Goal: Task Accomplishment & Management: Manage account settings

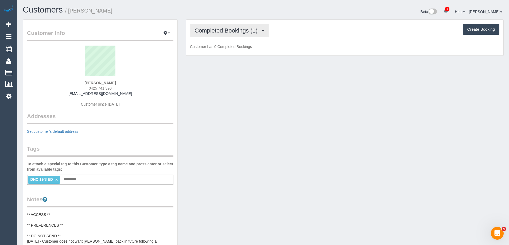
scroll to position [441, 509]
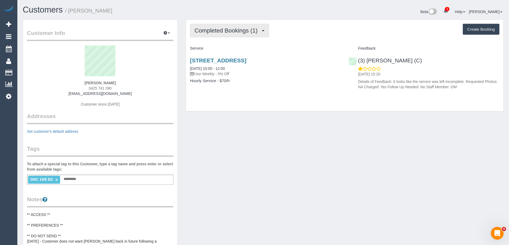
click at [236, 33] on span "Completed Bookings (1)" at bounding box center [227, 30] width 66 height 7
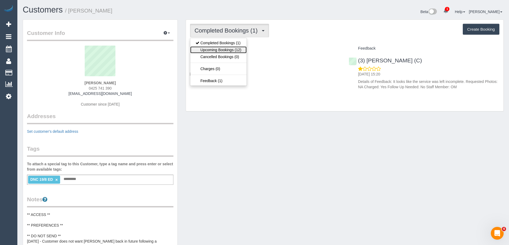
click at [233, 52] on link "Upcoming Bookings (12)" at bounding box center [218, 49] width 56 height 7
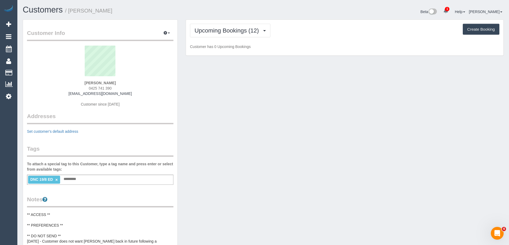
scroll to position [787, 509]
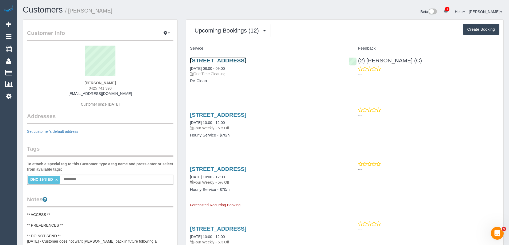
click at [230, 61] on link "26 Ellerslie Place, Toorak, VIC 3142" at bounding box center [218, 60] width 56 height 6
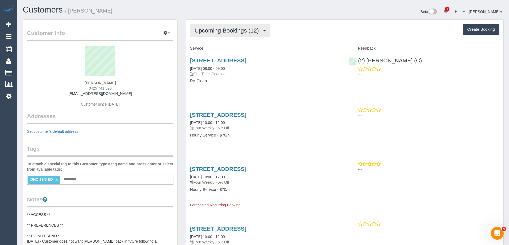
click at [240, 28] on span "Upcoming Bookings (12)" at bounding box center [227, 30] width 67 height 7
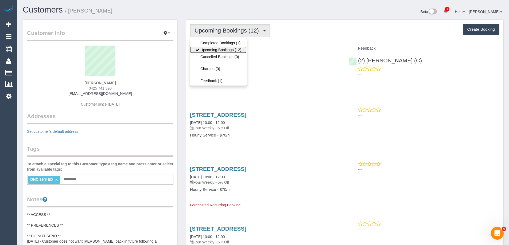
click at [233, 48] on link "Upcoming Bookings (12)" at bounding box center [218, 49] width 56 height 7
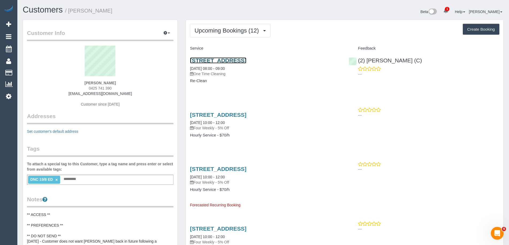
click at [246, 60] on link "26 Ellerslie Place, Toorak, VIC 3142" at bounding box center [218, 60] width 56 height 6
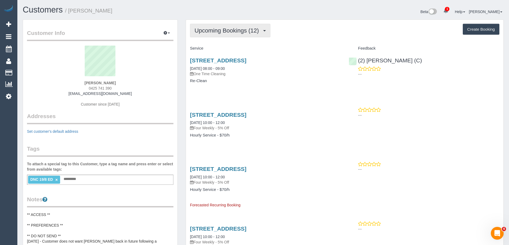
drag, startPoint x: 212, startPoint y: 34, endPoint x: 212, endPoint y: 37, distance: 2.9
click at [212, 34] on button "Upcoming Bookings (12)" at bounding box center [230, 31] width 80 height 14
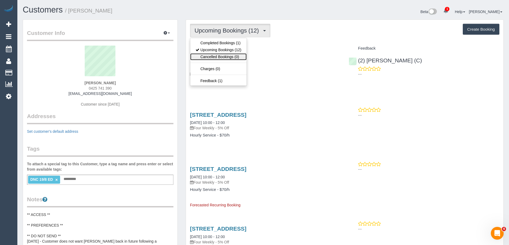
drag, startPoint x: 214, startPoint y: 54, endPoint x: 216, endPoint y: 50, distance: 4.8
click at [214, 54] on link "Cancelled Bookings (0)" at bounding box center [218, 56] width 56 height 7
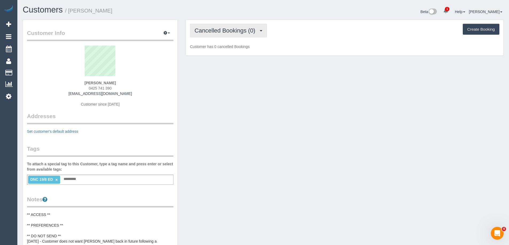
click at [224, 31] on span "Cancelled Bookings (0)" at bounding box center [225, 30] width 63 height 7
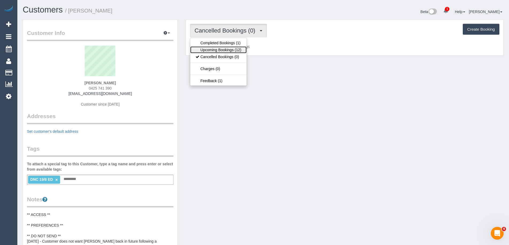
click at [221, 49] on link "Upcoming Bookings (12)" at bounding box center [218, 49] width 56 height 7
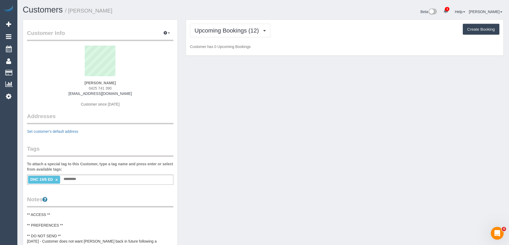
scroll to position [787, 509]
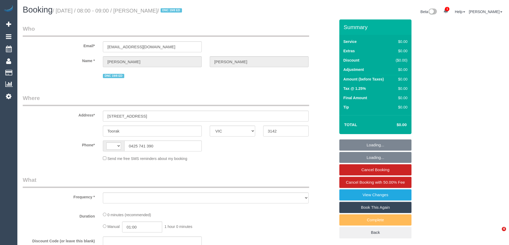
select select "VIC"
select select "string:stripe-pm_1RulWF2GScqysDRVp4WPV6ll"
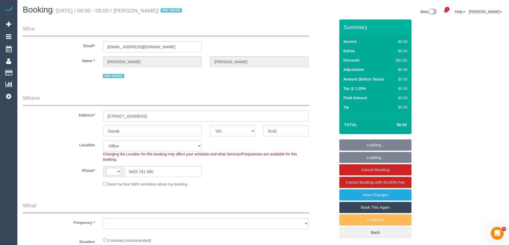
select select "string:AU"
select select "object:737"
select select "number:27"
select select "number:14"
select select "number:19"
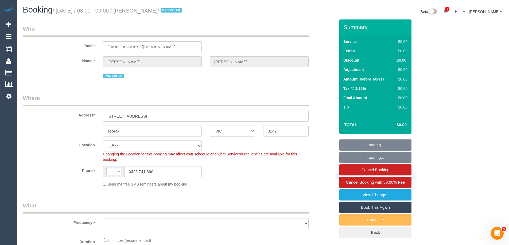
select select "number:22"
select select "number:34"
select select "number:13"
select select "object:799"
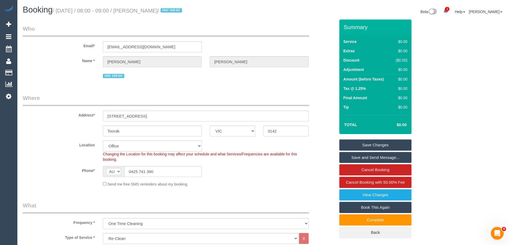
click at [306, 44] on div "Email* [EMAIL_ADDRESS][DOMAIN_NAME]" at bounding box center [179, 39] width 320 height 28
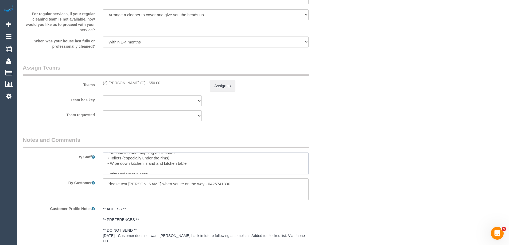
scroll to position [21, 0]
click at [227, 88] on button "Assign to" at bounding box center [223, 85] width 26 height 11
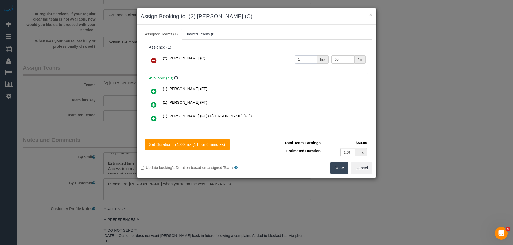
click at [307, 56] on input "1" at bounding box center [306, 60] width 22 height 8
type input "2.5"
click at [344, 56] on input "50" at bounding box center [342, 60] width 23 height 8
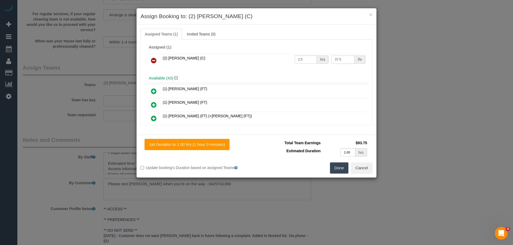
type input "37.5"
click at [303, 57] on input "2.5" at bounding box center [306, 60] width 22 height 8
type input "2.58"
click at [338, 169] on button "Done" at bounding box center [339, 168] width 19 height 11
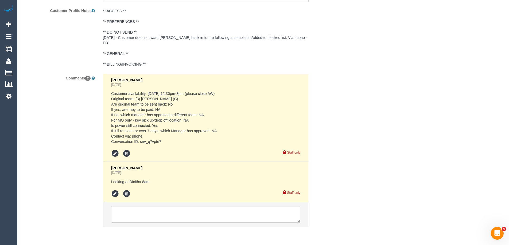
scroll to position [913, 0]
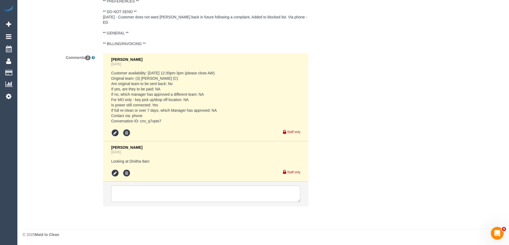
click at [276, 192] on textarea at bounding box center [205, 194] width 189 height 17
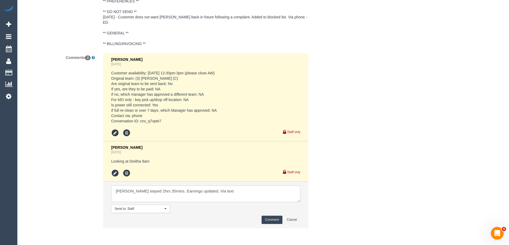
click at [128, 191] on textarea at bounding box center [205, 194] width 189 height 17
type textarea "Dinitha stayed 2hrs 35mins. Earnings updated. Via text"
click at [269, 220] on button "Comment" at bounding box center [271, 220] width 21 height 8
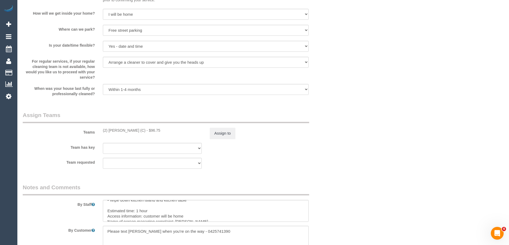
scroll to position [646, 0]
click at [232, 139] on button "Assign to" at bounding box center [223, 133] width 26 height 11
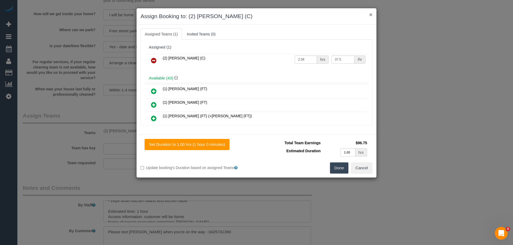
click at [370, 15] on button "×" at bounding box center [370, 15] width 3 height 6
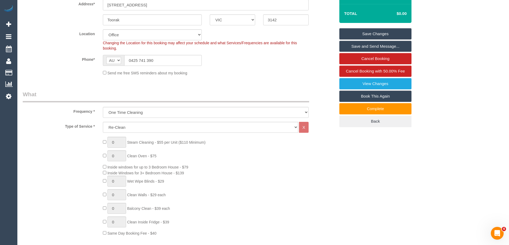
scroll to position [0, 0]
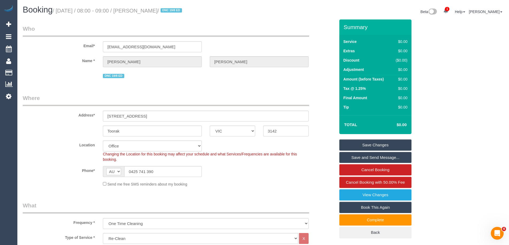
click at [385, 144] on link "Save Changes" at bounding box center [375, 145] width 72 height 11
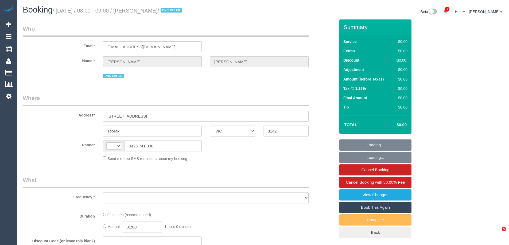
select select "VIC"
select select "string:AU"
select select "object:607"
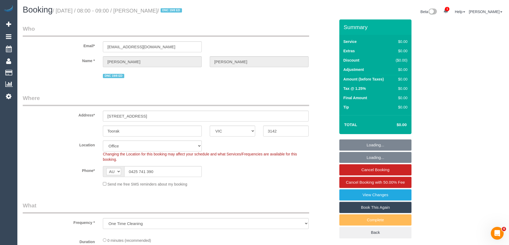
select select "string:stripe-pm_1RulWF2GScqysDRVp4WPV6ll"
select select "object:614"
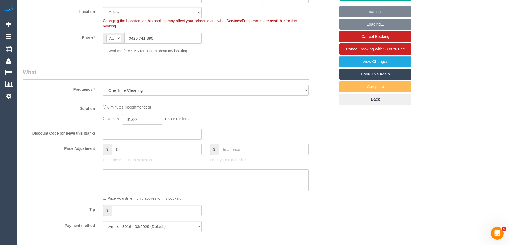
select select "number:27"
select select "number:14"
select select "number:19"
select select "number:22"
select select "number:34"
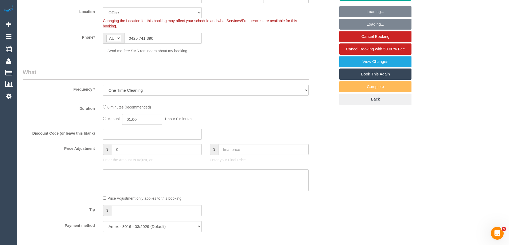
select select "number:13"
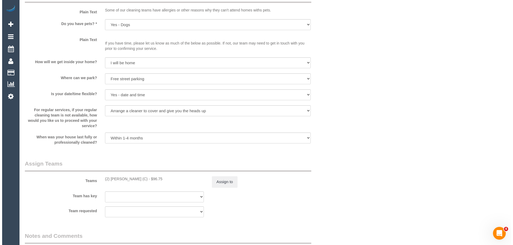
scroll to position [668, 0]
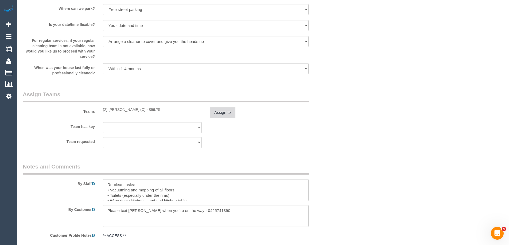
click at [230, 112] on button "Assign to" at bounding box center [223, 112] width 26 height 11
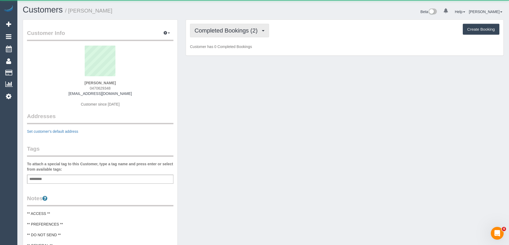
click at [208, 32] on span "Completed Bookings (2)" at bounding box center [227, 30] width 66 height 7
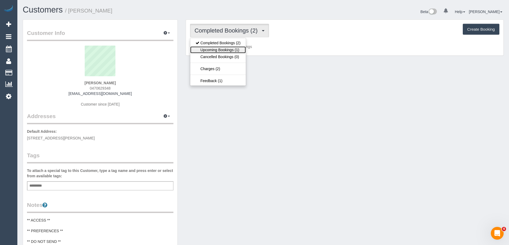
click at [214, 48] on link "Upcoming Bookings (1)" at bounding box center [218, 49] width 56 height 7
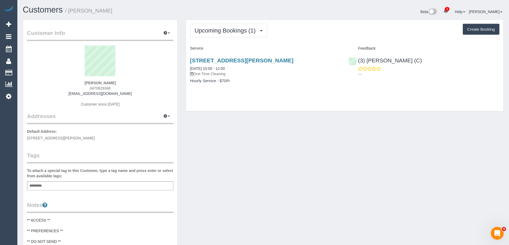
drag, startPoint x: 123, startPoint y: 11, endPoint x: 71, endPoint y: 13, distance: 51.3
click at [71, 13] on h1 "Customers / Nethmi Ekanayake" at bounding box center [141, 9] width 236 height 9
copy small "Nethmi Ekanayake"
click at [410, 58] on link "(3) [PERSON_NAME] (C)" at bounding box center [385, 60] width 73 height 6
click at [104, 89] on span "0470629348" at bounding box center [100, 88] width 21 height 4
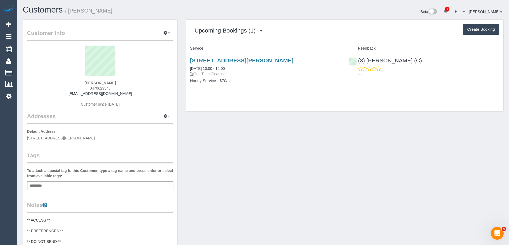
click at [104, 89] on span "0470629348" at bounding box center [100, 88] width 21 height 4
copy span "0470629348"
click at [238, 61] on link "17b West St, Pascoe Vale, VIC 3044" at bounding box center [241, 60] width 103 height 6
click at [241, 25] on button "Upcoming Bookings (1)" at bounding box center [228, 31] width 77 height 14
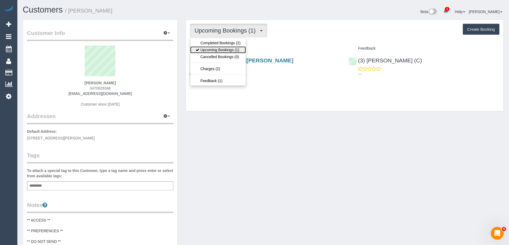
click at [234, 48] on link "Upcoming Bookings (1)" at bounding box center [218, 49] width 56 height 7
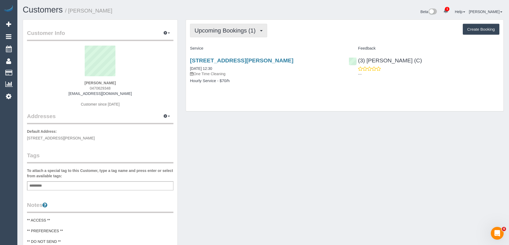
click at [246, 28] on span "Upcoming Bookings (1)" at bounding box center [226, 30] width 64 height 7
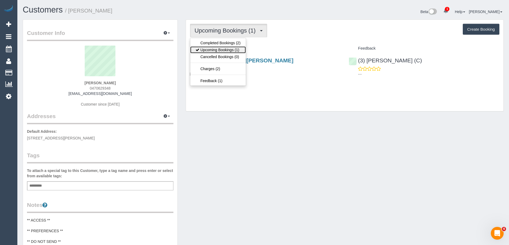
click at [235, 50] on link "Upcoming Bookings (1)" at bounding box center [218, 49] width 56 height 7
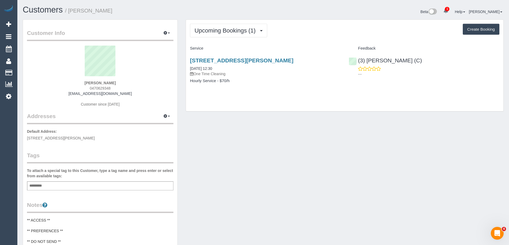
click at [236, 131] on div "Customer Info Edit Contact Info Send Message Email Preferences Special Sales Ta…" at bounding box center [263, 219] width 489 height 401
click at [400, 33] on div "Upcoming Bookings (1) Completed Bookings (2) Upcoming Bookings (1) Cancelled Bo…" at bounding box center [344, 31] width 309 height 14
click at [237, 29] on span "Upcoming Bookings (1)" at bounding box center [226, 30] width 64 height 7
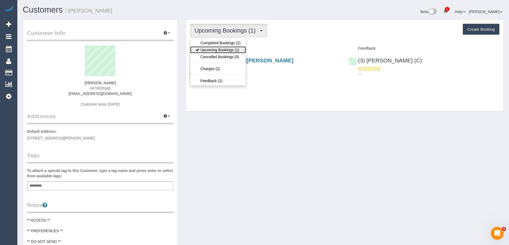
click at [233, 48] on link "Upcoming Bookings (1)" at bounding box center [218, 49] width 56 height 7
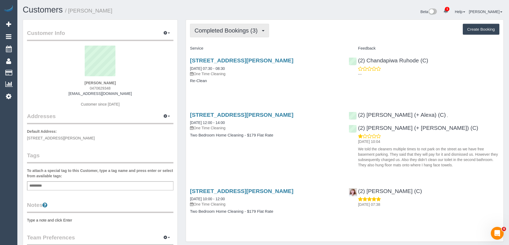
click at [247, 32] on span "Completed Bookings (3)" at bounding box center [227, 30] width 66 height 7
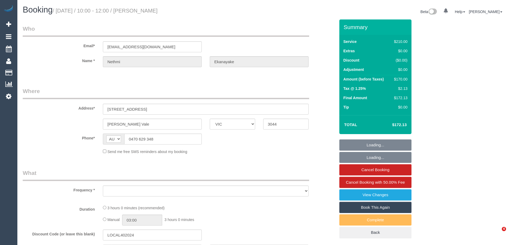
select select "VIC"
select select "string:stripe-pm_1PrWGF2GScqysDRVMNpOaGtJ"
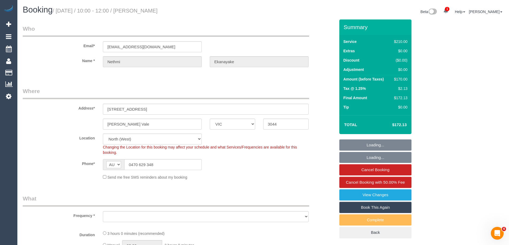
select select "object:1459"
select select "number:28"
select select "number:14"
select select "number:19"
select select "number:24"
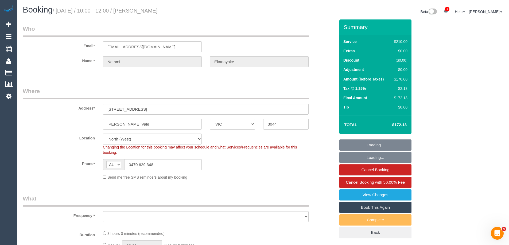
select select "number:26"
select select "object:1478"
select select "180"
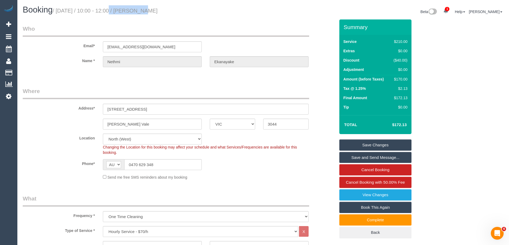
copy small "10:00 - 12:00"
drag, startPoint x: 102, startPoint y: 9, endPoint x: 132, endPoint y: 9, distance: 29.9
click at [132, 9] on small "/ August 26, 2025 / 10:00 - 12:00 / Nethmi Ekanayake" at bounding box center [105, 11] width 105 height 6
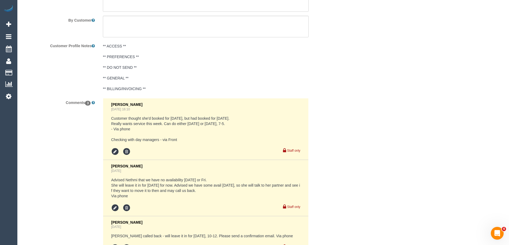
scroll to position [961, 0]
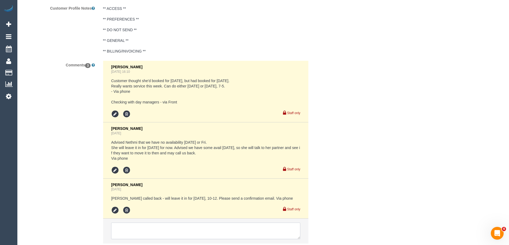
click at [176, 229] on textarea at bounding box center [205, 231] width 189 height 17
paste textarea "10:00 - 12:00"
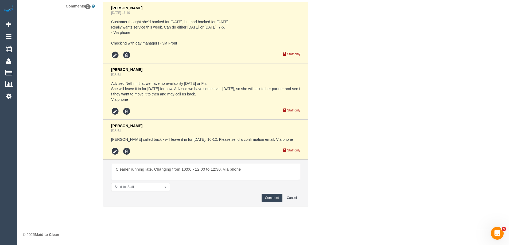
type textarea "Cleaner running late. Changing from 10:00 - 12:00 to 12:30. Via phone"
click at [266, 198] on button "Comment" at bounding box center [271, 198] width 21 height 8
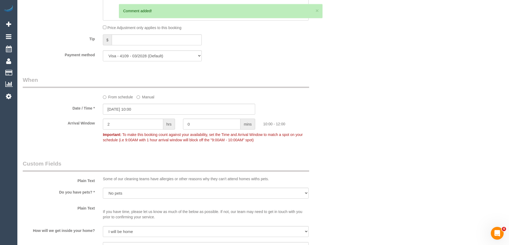
scroll to position [486, 0]
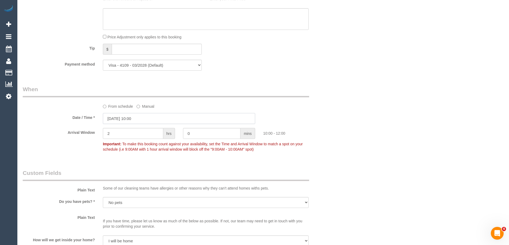
click at [151, 117] on input "26/08/2025 10:00" at bounding box center [179, 118] width 152 height 11
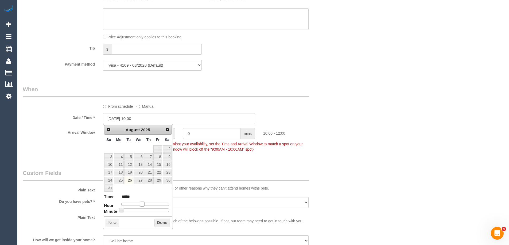
type input "26/08/2025 11:00"
type input "*****"
type input "26/08/2025 12:00"
type input "*****"
drag, startPoint x: 143, startPoint y: 203, endPoint x: 147, endPoint y: 203, distance: 3.7
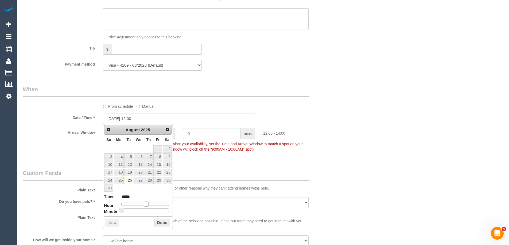
click at [147, 203] on span at bounding box center [146, 204] width 5 height 5
type input "26/08/2025 12:05"
type input "*****"
type input "26/08/2025 12:10"
type input "*****"
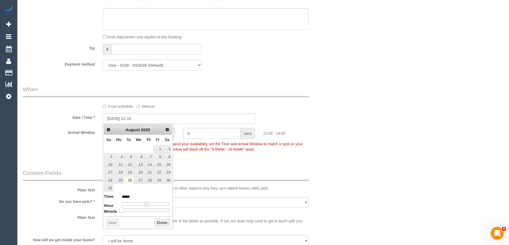
type input "26/08/2025 12:15"
type input "*****"
type input "26/08/2025 12:20"
type input "*****"
type input "26/08/2025 12:25"
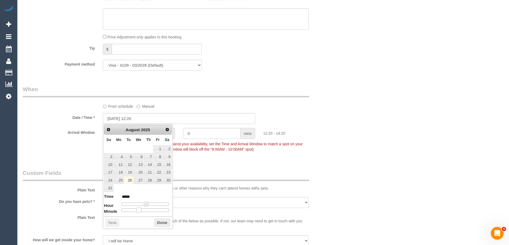
type input "*****"
type input "26/08/2025 12:30"
type input "*****"
drag, startPoint x: 120, startPoint y: 211, endPoint x: 147, endPoint y: 211, distance: 26.2
click at [145, 211] on span at bounding box center [142, 210] width 5 height 5
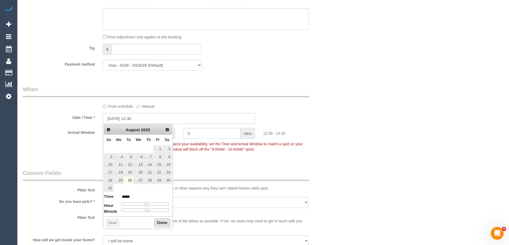
click at [159, 222] on button "Done" at bounding box center [162, 223] width 16 height 9
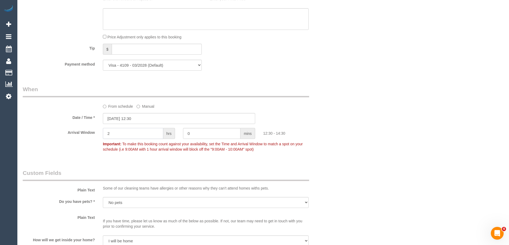
click at [128, 131] on input "2" at bounding box center [133, 133] width 60 height 11
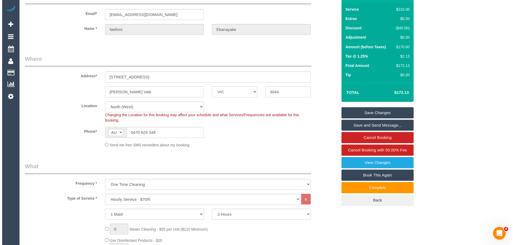
scroll to position [0, 0]
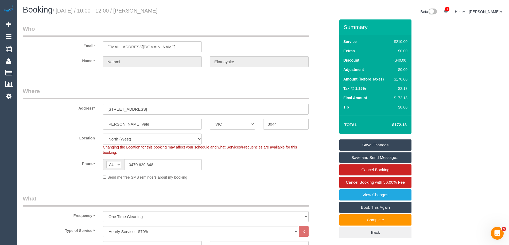
type input "0"
click at [355, 145] on link "Save Changes" at bounding box center [375, 145] width 72 height 11
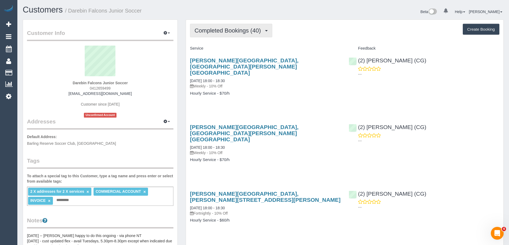
click at [213, 26] on button "Completed Bookings (40)" at bounding box center [231, 31] width 82 height 14
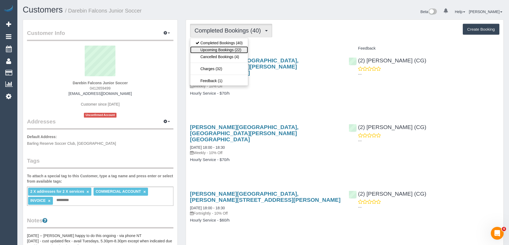
click at [215, 48] on link "Upcoming Bookings (22)" at bounding box center [219, 49] width 58 height 7
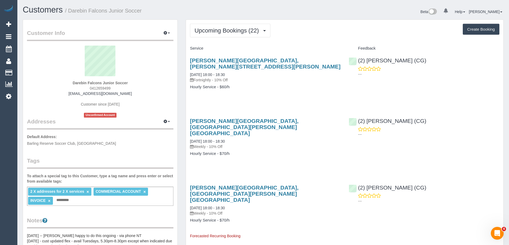
click at [260, 13] on div "Customers / Darebin Falcons Junior Soccer" at bounding box center [141, 10] width 244 height 11
click at [163, 11] on h1 "Customers / Darebin Falcons Junior Soccer" at bounding box center [141, 9] width 236 height 9
click at [179, 11] on h1 "Customers / Darebin Falcons Junior Soccer" at bounding box center [141, 9] width 236 height 9
copy small "Darebin Falcons Junior Soccer"
drag, startPoint x: 151, startPoint y: 13, endPoint x: 70, endPoint y: 14, distance: 81.7
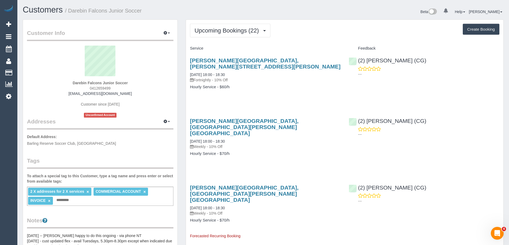
click at [70, 14] on h1 "Customers / Darebin Falcons Junior Soccer" at bounding box center [141, 9] width 236 height 9
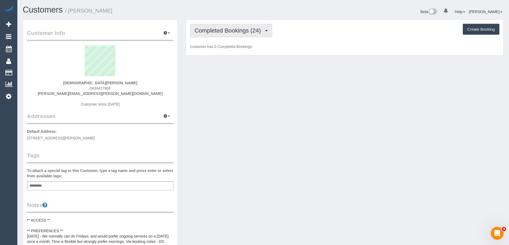
click at [206, 31] on span "Completed Bookings (24)" at bounding box center [228, 30] width 69 height 7
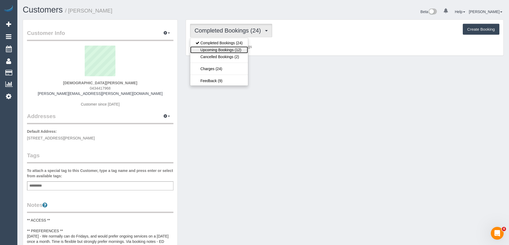
click at [218, 49] on link "Upcoming Bookings (12)" at bounding box center [219, 49] width 58 height 7
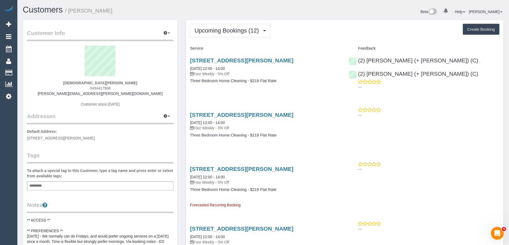
click at [71, 9] on small "/ [PERSON_NAME]" at bounding box center [88, 11] width 47 height 6
drag, startPoint x: 132, startPoint y: 97, endPoint x: 70, endPoint y: 93, distance: 62.3
click at [70, 93] on div "[DEMOGRAPHIC_DATA][PERSON_NAME] 0434417968 [PERSON_NAME][EMAIL_ADDRESS][PERSON_…" at bounding box center [100, 79] width 146 height 67
copy div "[PERSON_NAME][EMAIL_ADDRESS][PERSON_NAME][DOMAIN_NAME]"
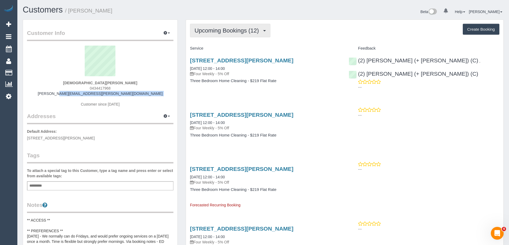
drag, startPoint x: 232, startPoint y: 28, endPoint x: 229, endPoint y: 38, distance: 10.8
click at [231, 28] on span "Upcoming Bookings (12)" at bounding box center [227, 30] width 67 height 7
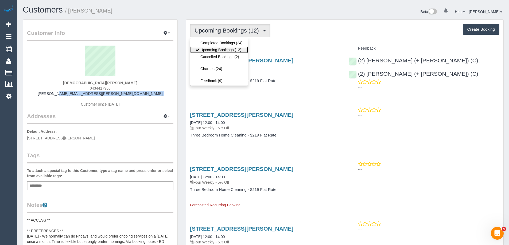
click at [225, 50] on link "Upcoming Bookings (12)" at bounding box center [219, 49] width 58 height 7
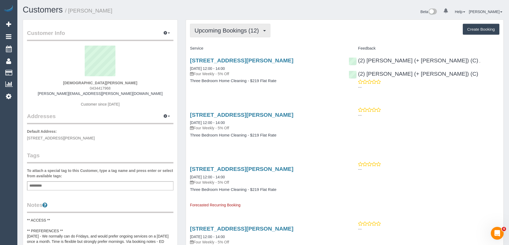
drag, startPoint x: 227, startPoint y: 26, endPoint x: 220, endPoint y: 38, distance: 14.1
click at [227, 26] on button "Upcoming Bookings (12)" at bounding box center [230, 31] width 80 height 14
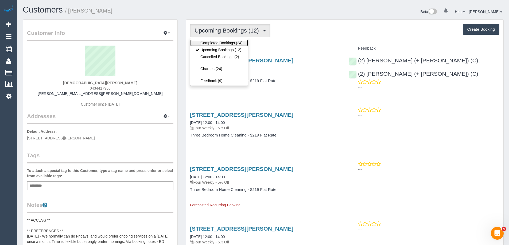
click at [219, 42] on link "Completed Bookings (24)" at bounding box center [219, 43] width 58 height 7
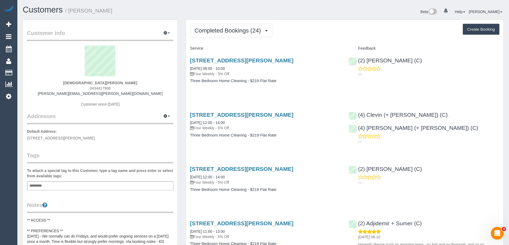
click at [316, 25] on div "Completed Bookings (24) Completed Bookings (24) Upcoming Bookings (12) Cancelle…" at bounding box center [344, 31] width 309 height 14
click at [234, 34] on button "Completed Bookings (24)" at bounding box center [231, 31] width 82 height 14
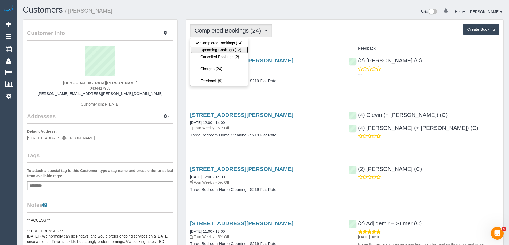
click at [226, 50] on link "Upcoming Bookings (12)" at bounding box center [219, 49] width 58 height 7
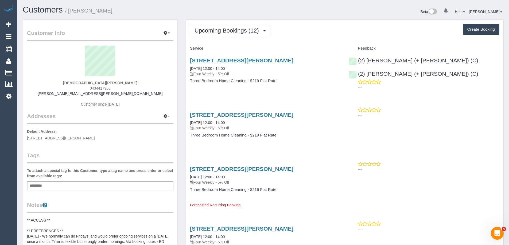
drag, startPoint x: 452, startPoint y: 116, endPoint x: 469, endPoint y: 146, distance: 34.2
click at [452, 116] on p "---" at bounding box center [428, 115] width 141 height 5
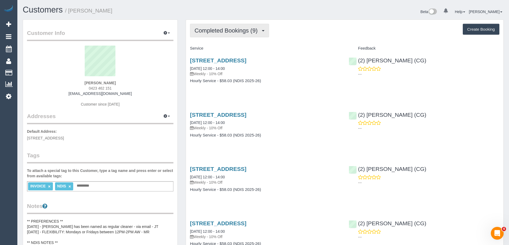
click at [205, 29] on span "Completed Bookings (9)" at bounding box center [227, 30] width 66 height 7
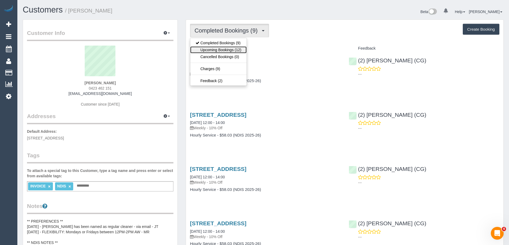
click at [212, 49] on link "Upcoming Bookings (12)" at bounding box center [218, 49] width 56 height 7
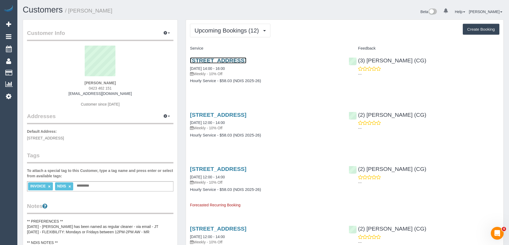
click at [246, 59] on link "[STREET_ADDRESS]" at bounding box center [218, 60] width 56 height 6
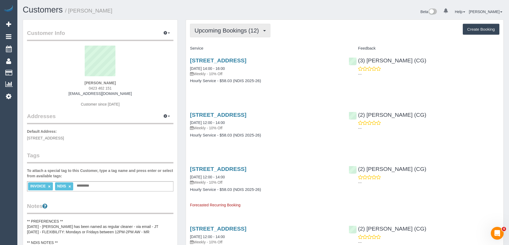
click at [249, 31] on span "Upcoming Bookings (12)" at bounding box center [227, 30] width 67 height 7
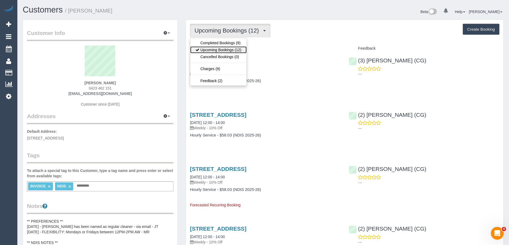
click at [235, 49] on link "Upcoming Bookings (12)" at bounding box center [218, 49] width 56 height 7
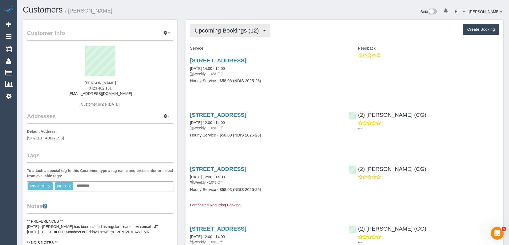
drag, startPoint x: 233, startPoint y: 32, endPoint x: 233, endPoint y: 37, distance: 5.6
click at [233, 32] on span "Upcoming Bookings (12)" at bounding box center [227, 30] width 67 height 7
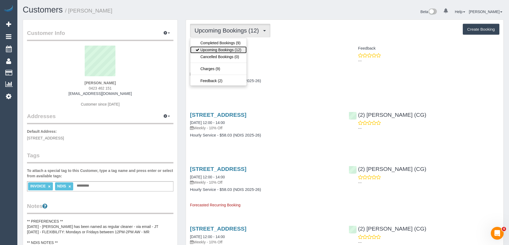
click at [231, 48] on link "Upcoming Bookings (12)" at bounding box center [218, 49] width 56 height 7
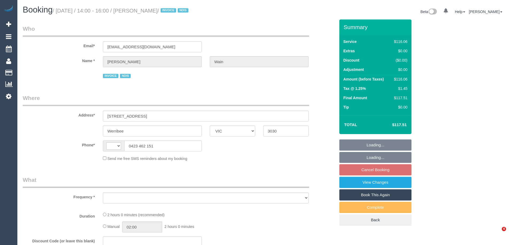
select select "VIC"
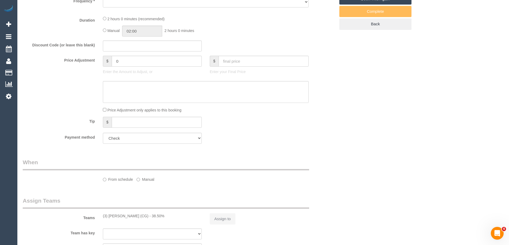
select select "string:AU"
select select "object:710"
select select "number:30"
select select "number:14"
select select "number:19"
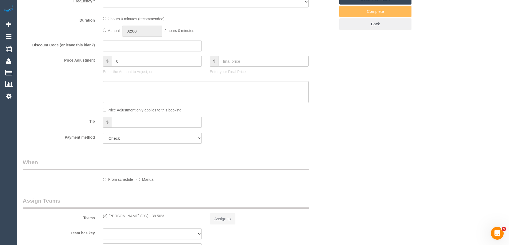
select select "number:36"
select select "number:34"
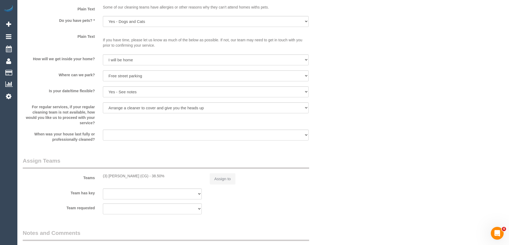
select select "object:780"
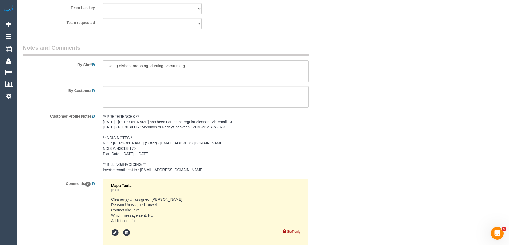
select select "spot1"
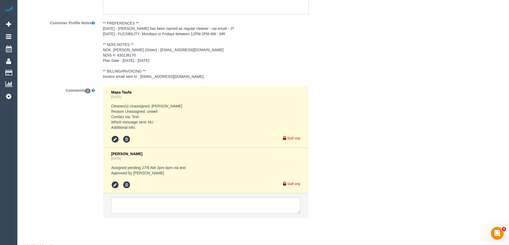
scroll to position [788, 0]
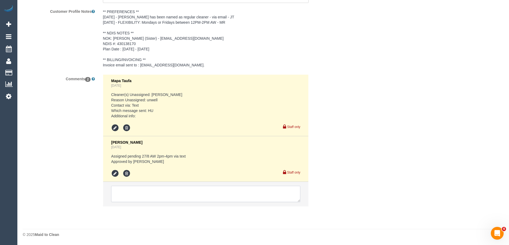
click at [170, 195] on textarea at bounding box center [205, 194] width 189 height 17
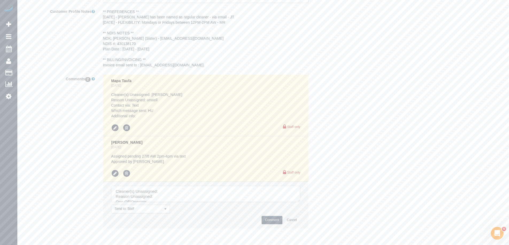
click at [249, 197] on textarea at bounding box center [205, 194] width 189 height 17
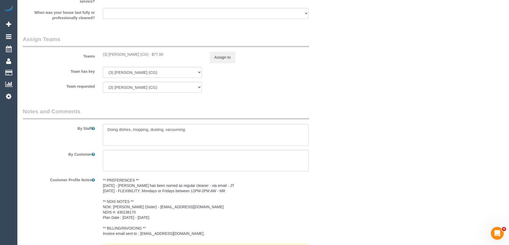
scroll to position [601, 0]
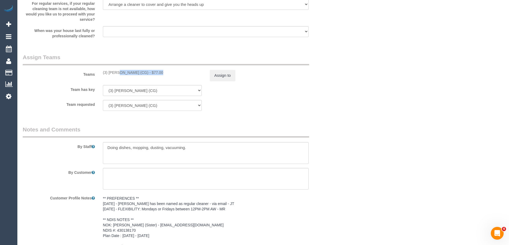
copy div "(3) John Schuster (CG)"
drag, startPoint x: 103, startPoint y: 74, endPoint x: 142, endPoint y: 75, distance: 38.7
click at [142, 75] on div "Teams (3) John Schuster (CG) - $77.00 Assign to" at bounding box center [179, 67] width 320 height 28
click at [221, 73] on button "Assign to" at bounding box center [223, 75] width 26 height 11
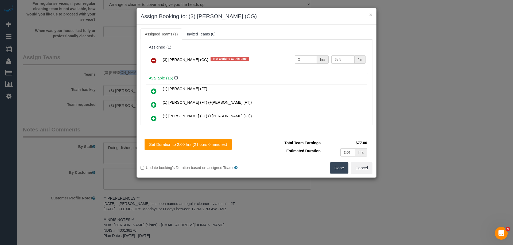
click at [150, 59] on link at bounding box center [153, 61] width 13 height 11
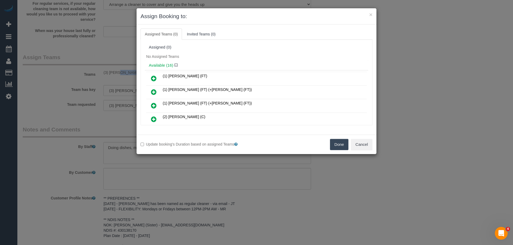
click at [334, 143] on button "Done" at bounding box center [339, 144] width 19 height 11
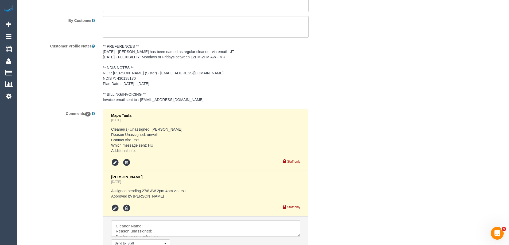
scroll to position [810, 0]
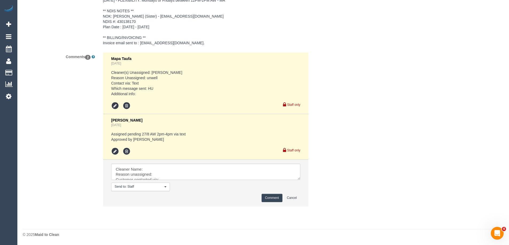
drag, startPoint x: 298, startPoint y: 177, endPoint x: 314, endPoint y: 248, distance: 72.9
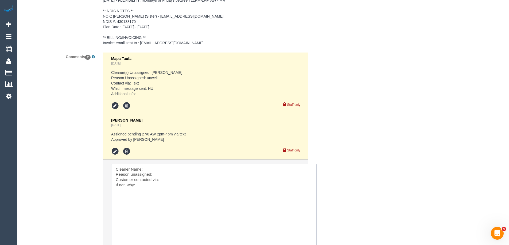
click at [155, 170] on textarea at bounding box center [213, 208] width 205 height 88
paste textarea "(3) John Schuster (CG)"
click at [166, 175] on textarea at bounding box center [213, 208] width 205 height 88
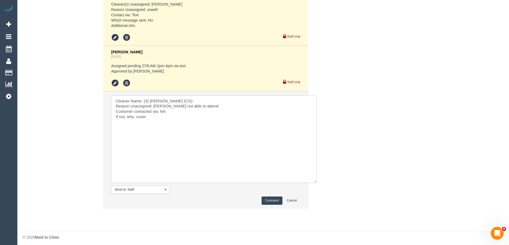
scroll to position [881, 0]
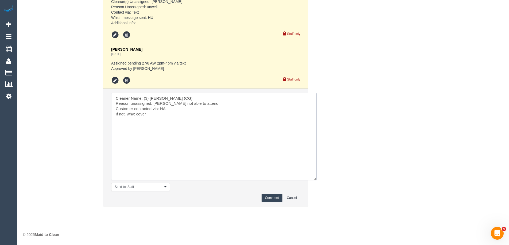
click at [206, 103] on textarea at bounding box center [213, 137] width 205 height 88
type textarea "Cleaner Name: (3) John Schuster (CG) Reason unassigned: John not able to attend…"
click at [267, 198] on button "Comment" at bounding box center [271, 198] width 21 height 8
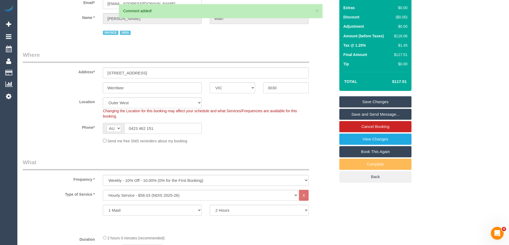
scroll to position [0, 0]
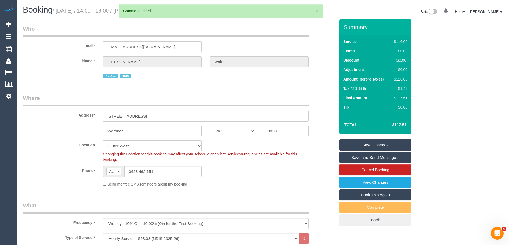
click at [383, 146] on link "Save Changes" at bounding box center [375, 145] width 72 height 11
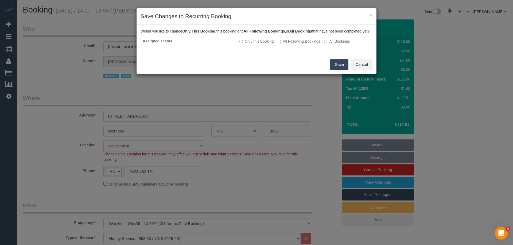
click at [339, 69] on button "Save" at bounding box center [339, 64] width 18 height 11
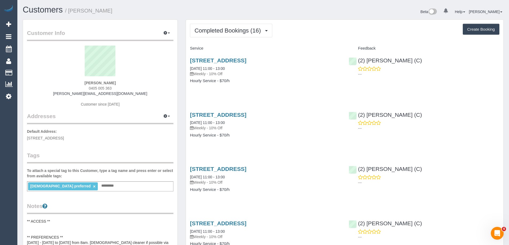
scroll to position [960, 509]
drag, startPoint x: 232, startPoint y: 32, endPoint x: 229, endPoint y: 34, distance: 3.8
click at [232, 32] on span "Completed Bookings (16)" at bounding box center [228, 30] width 69 height 7
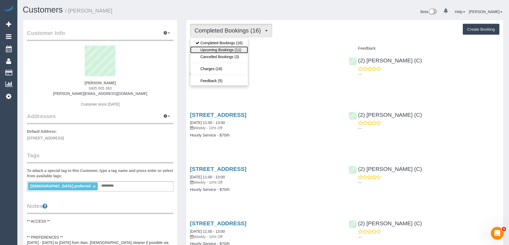
click at [223, 50] on link "Upcoming Bookings (11)" at bounding box center [219, 49] width 58 height 7
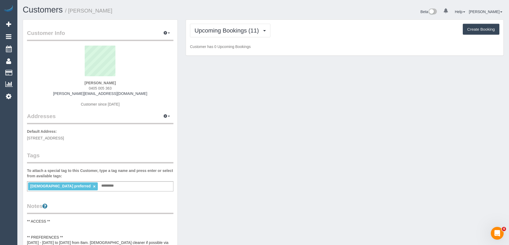
scroll to position [733, 509]
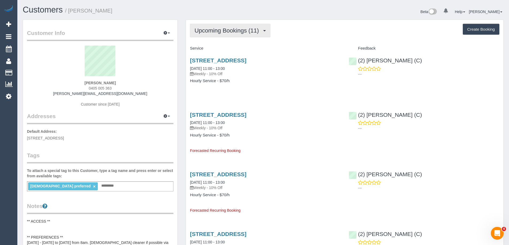
click at [233, 33] on span "Upcoming Bookings (11)" at bounding box center [227, 30] width 67 height 7
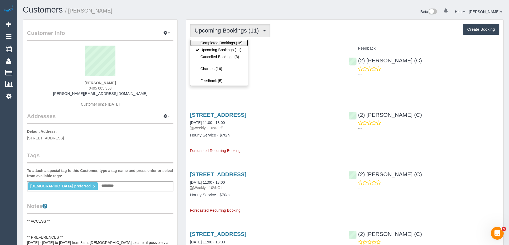
click at [226, 45] on link "Completed Bookings (16)" at bounding box center [219, 43] width 58 height 7
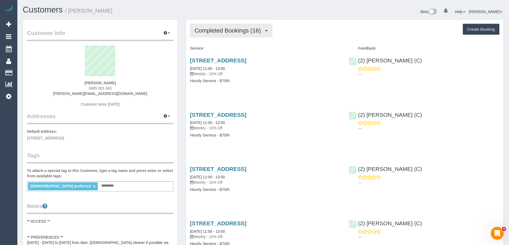
scroll to position [960, 509]
click at [237, 29] on span "Completed Bookings (16)" at bounding box center [228, 30] width 69 height 7
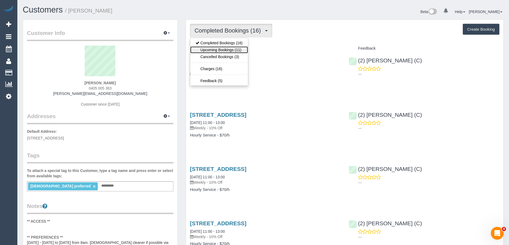
click at [236, 49] on link "Upcoming Bookings (11)" at bounding box center [219, 49] width 58 height 7
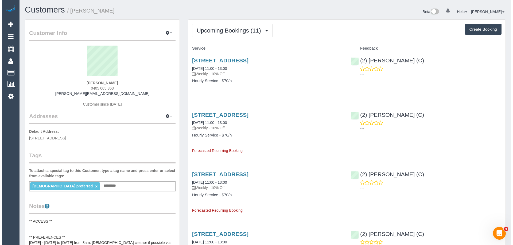
scroll to position [733, 509]
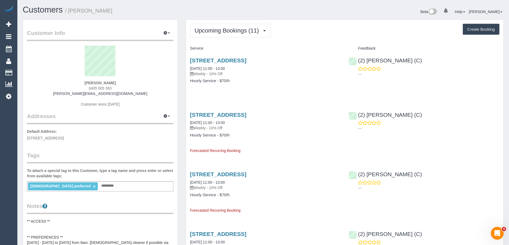
drag, startPoint x: 118, startPoint y: 87, endPoint x: 83, endPoint y: 87, distance: 35.0
click at [83, 87] on div "Jacqueline Out 0405 005 363 jacqueline.out@gmail.com Customer since 2025" at bounding box center [100, 79] width 146 height 67
copy span "0405 005 363"
click at [246, 115] on link "1/20 Stanlake Street, Footscray, VIC 3011" at bounding box center [218, 115] width 56 height 6
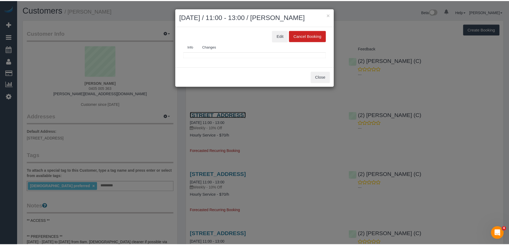
scroll to position [733, 513]
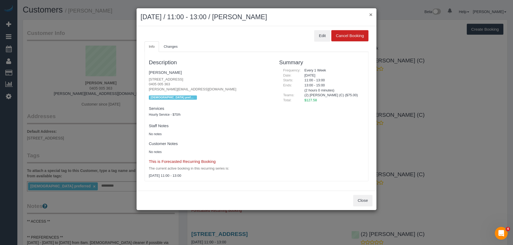
click at [371, 14] on button "×" at bounding box center [370, 15] width 3 height 6
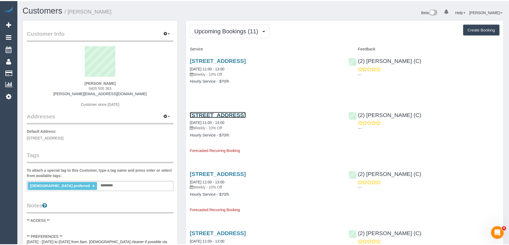
scroll to position [25973, 26197]
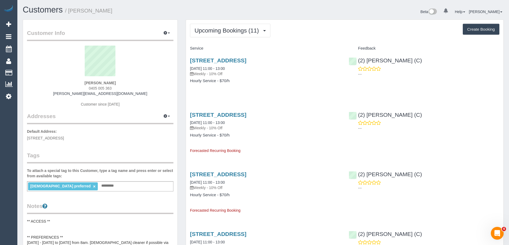
click at [110, 85] on div "Jacqueline Out 0405 005 363 jacqueline.out@gmail.com Customer since 2025" at bounding box center [100, 79] width 146 height 67
drag, startPoint x: 113, startPoint y: 88, endPoint x: 79, endPoint y: 88, distance: 33.9
click at [79, 88] on div "Jacqueline Out 0405 005 363 jacqueline.out@gmail.com Customer since 2025" at bounding box center [100, 79] width 146 height 67
copy span "0405 005 363"
click at [132, 84] on div "Jacqueline Out 0405 005 363 jacqueline.out@gmail.com Customer since 2025" at bounding box center [100, 79] width 146 height 67
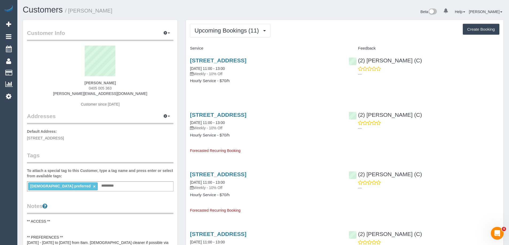
drag, startPoint x: 115, startPoint y: 88, endPoint x: 70, endPoint y: 87, distance: 44.9
click at [70, 87] on div "Jacqueline Out 0405 005 363 jacqueline.out@gmail.com Customer since 2025" at bounding box center [100, 79] width 146 height 67
copy span "0405 005 363"
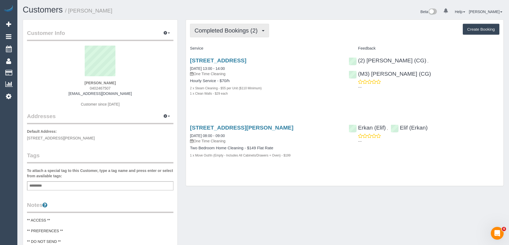
click at [247, 30] on span "Completed Bookings (2)" at bounding box center [227, 30] width 66 height 7
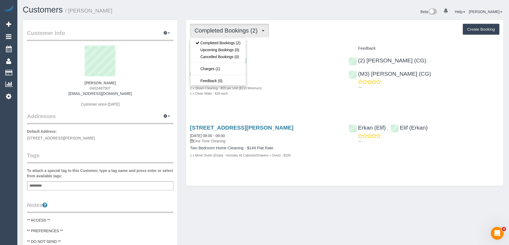
click at [316, 36] on div "Completed Bookings (2) Completed Bookings (2) Upcoming Bookings (0) Cancelled B…" at bounding box center [344, 31] width 309 height 14
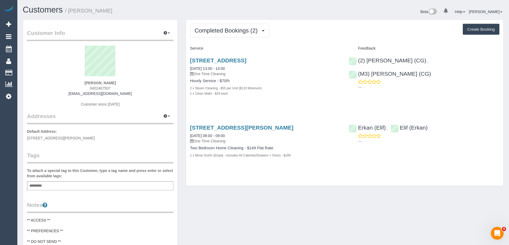
click at [121, 185] on div "Add a tag" at bounding box center [100, 186] width 146 height 9
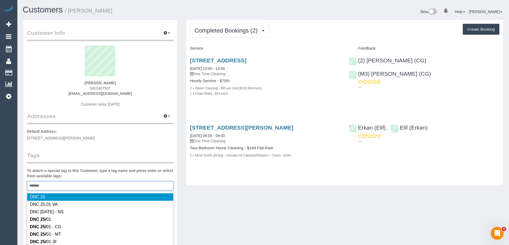
type input "********"
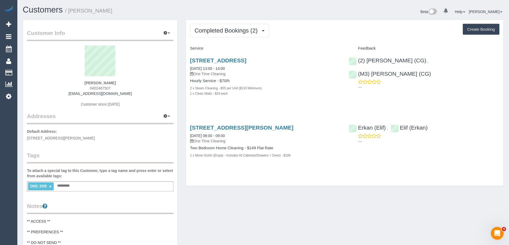
drag, startPoint x: 130, startPoint y: 92, endPoint x: 72, endPoint y: 93, distance: 57.7
click at [72, 93] on div "[PERSON_NAME] 0402467507 [EMAIL_ADDRESS][DOMAIN_NAME] Customer since [DATE]" at bounding box center [100, 79] width 146 height 67
copy link "[EMAIL_ADDRESS][DOMAIN_NAME]"
click at [241, 36] on button "Completed Bookings (2)" at bounding box center [229, 31] width 79 height 14
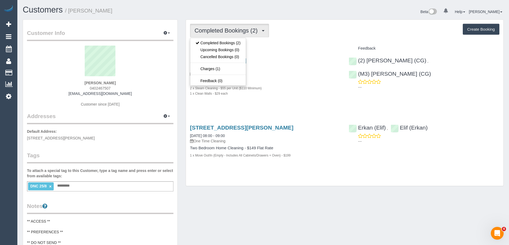
click at [296, 36] on div "Completed Bookings (2) Completed Bookings (2) Upcoming Bookings (0) Cancelled B…" at bounding box center [344, 31] width 309 height 14
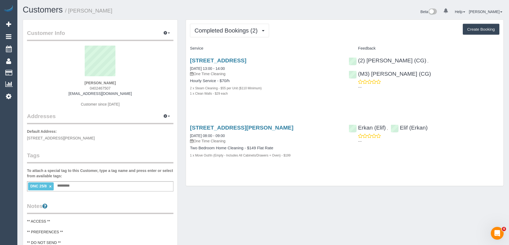
click at [276, 9] on div "Beta 0 Your Notifications You have 0 alerts Help Help Docs Take a Tour Contact …" at bounding box center [385, 12] width 244 height 14
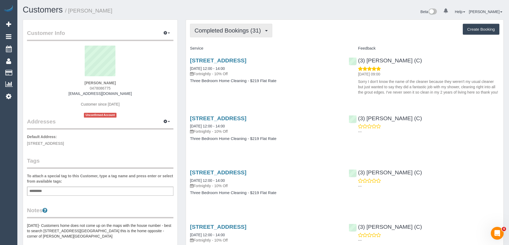
click at [223, 37] on button "Completed Bookings (31)" at bounding box center [231, 31] width 82 height 14
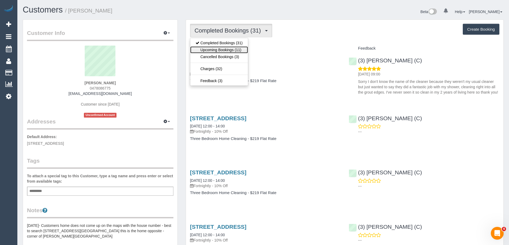
click at [225, 47] on link "Upcoming Bookings (11)" at bounding box center [219, 49] width 58 height 7
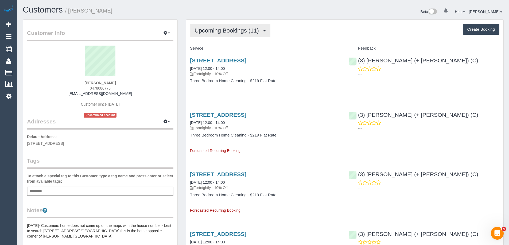
click at [225, 30] on span "Upcoming Bookings (11)" at bounding box center [227, 30] width 67 height 7
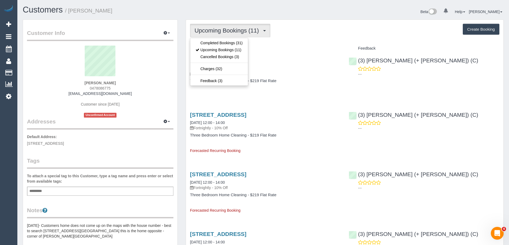
click at [187, 78] on div "18 Daleglen St, Reservoir, VIC 3073 26/08/2025 12:00 - 14:00 Fortnightly - 10% …" at bounding box center [265, 73] width 159 height 41
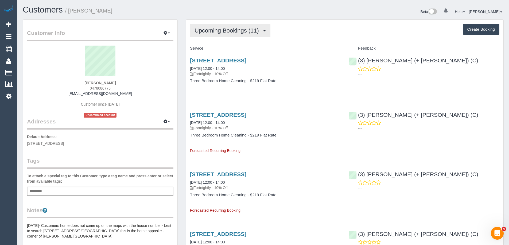
click at [211, 34] on span "Upcoming Bookings (11)" at bounding box center [227, 30] width 67 height 7
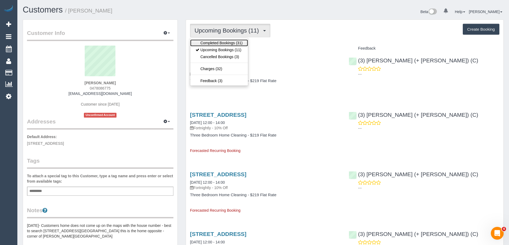
click at [214, 44] on link "Completed Bookings (31)" at bounding box center [219, 43] width 58 height 7
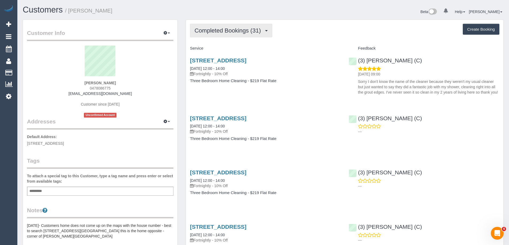
click at [232, 34] on button "Completed Bookings (31)" at bounding box center [231, 31] width 82 height 14
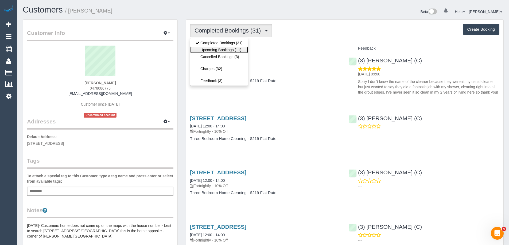
click at [230, 48] on link "Upcoming Bookings (11)" at bounding box center [219, 49] width 58 height 7
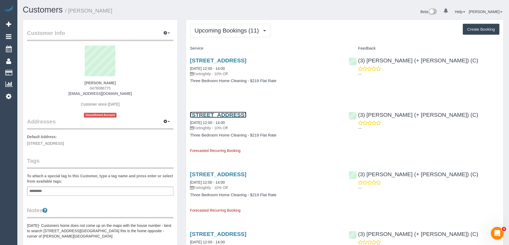
click at [246, 114] on link "18 Daleglen St, Reservoir, VIC 3073" at bounding box center [218, 115] width 56 height 6
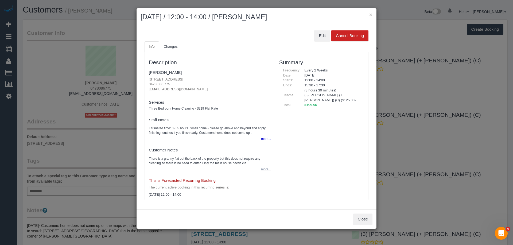
click at [268, 170] on button "more..." at bounding box center [264, 170] width 13 height 8
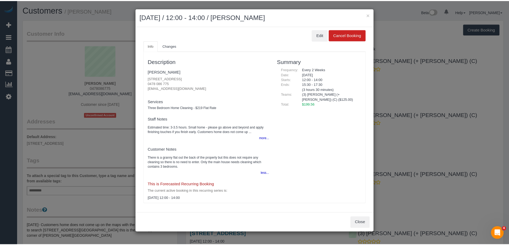
scroll to position [1, 0]
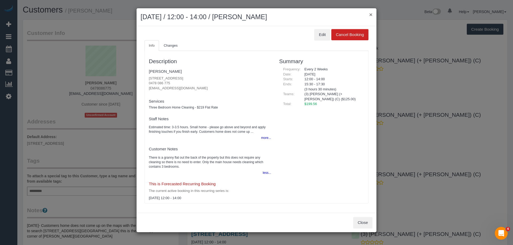
click at [371, 14] on button "×" at bounding box center [370, 15] width 3 height 6
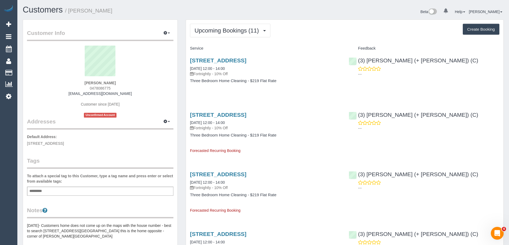
click at [105, 87] on span "0478086775" at bounding box center [100, 88] width 21 height 4
copy span "0478086775"
click at [105, 87] on span "0478086775" at bounding box center [100, 88] width 21 height 4
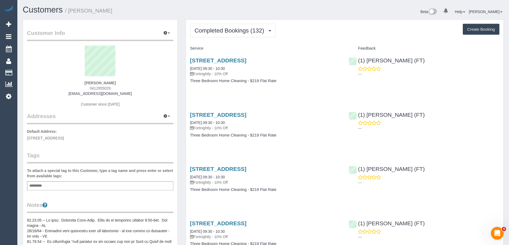
scroll to position [25265, 26197]
click at [215, 25] on button "Completed Bookings (132)" at bounding box center [233, 31] width 86 height 14
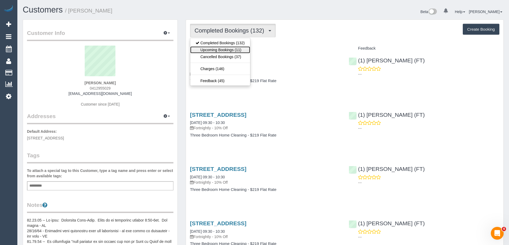
click at [218, 48] on link "Upcoming Bookings (11)" at bounding box center [220, 49] width 60 height 7
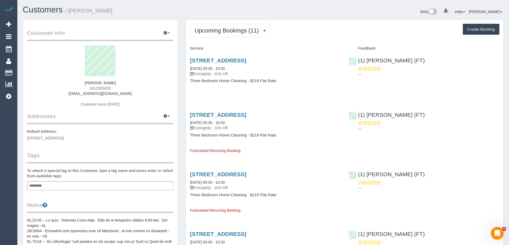
scroll to position [733, 509]
copy small "Vanessa Garbutt"
drag, startPoint x: 119, startPoint y: 11, endPoint x: 70, endPoint y: 13, distance: 48.6
click at [70, 13] on h1 "Customers / Vanessa Garbutt" at bounding box center [141, 9] width 236 height 9
copy link "Unit 156 / 33 La Trobe Street, Melbourne, VIC 3000"
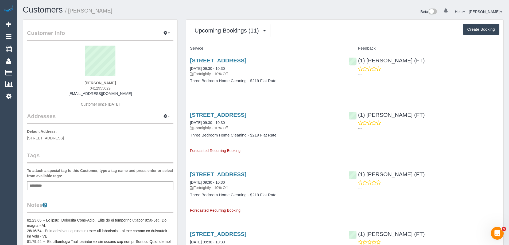
drag, startPoint x: 327, startPoint y: 61, endPoint x: 187, endPoint y: 61, distance: 140.2
click at [187, 61] on div "Unit 156 / 33 La Trobe Street, Melbourne, VIC 3000 26/08/2025 09:30 - 10:30 For…" at bounding box center [265, 73] width 159 height 41
click at [230, 59] on link "Unit 156 / 33 La Trobe Street, Melbourne, VIC 3000" at bounding box center [218, 60] width 56 height 6
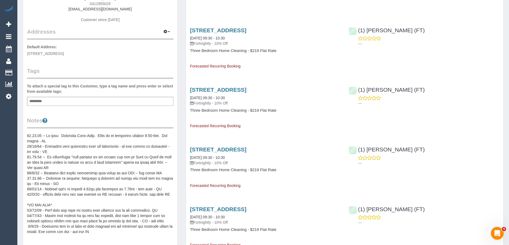
scroll to position [0, 0]
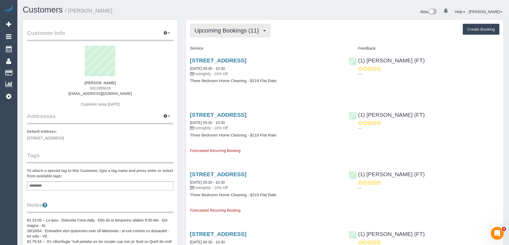
click at [218, 32] on span "Upcoming Bookings (11)" at bounding box center [227, 30] width 67 height 7
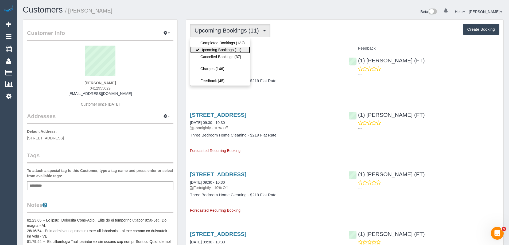
click at [215, 49] on link "Upcoming Bookings (11)" at bounding box center [220, 49] width 60 height 7
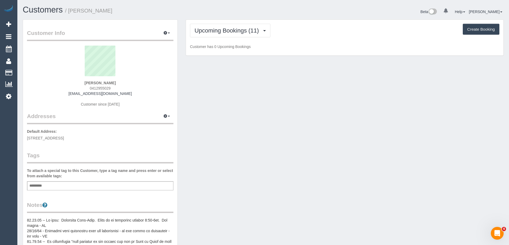
scroll to position [787, 509]
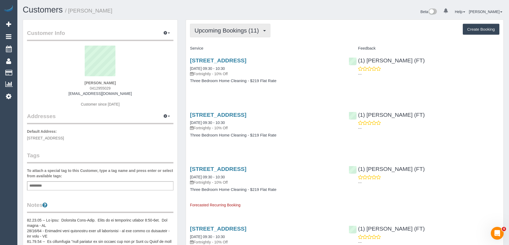
click at [204, 31] on span "Upcoming Bookings (11)" at bounding box center [227, 30] width 67 height 7
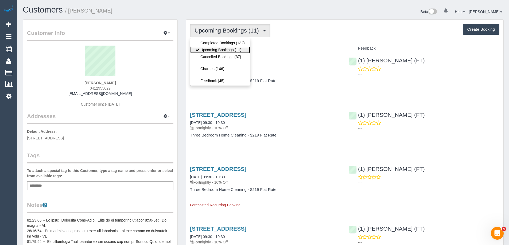
click at [210, 48] on link "Upcoming Bookings (11)" at bounding box center [220, 49] width 60 height 7
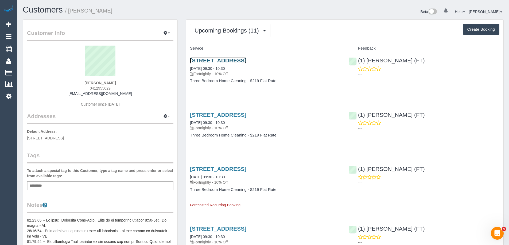
click at [212, 60] on link "Unit 156 / 33 La Trobe Street, Melbourne, VIC 3000" at bounding box center [218, 60] width 56 height 6
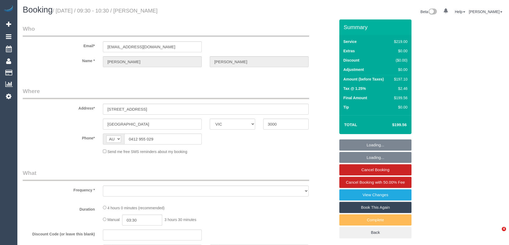
select select "VIC"
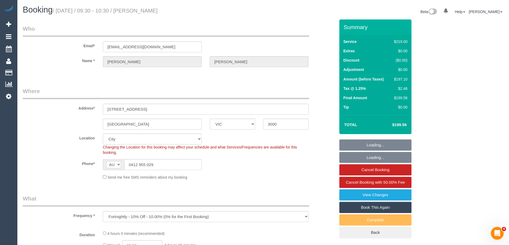
select select "object:1209"
select select "number:32"
select select "number:34"
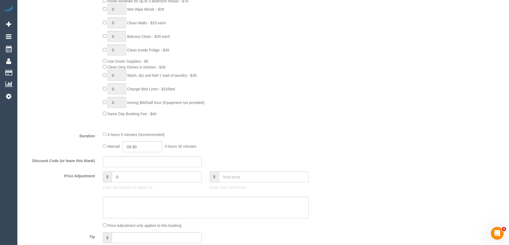
scroll to position [401, 0]
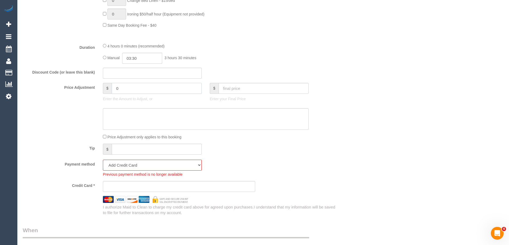
click at [144, 87] on input "0" at bounding box center [157, 88] width 90 height 11
type input "14"
click at [135, 165] on select "Mastercard - 1068 - 04/2029 (Default) Add Credit Card ─────────────── Cash Chec…" at bounding box center [152, 165] width 99 height 11
select select "string:stripe-pm_1RYPAv2GScqysDRVqVOPmVyx"
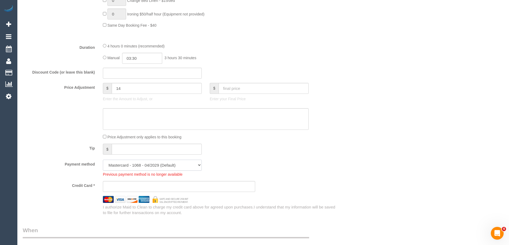
click at [103, 160] on select "Mastercard - 1068 - 04/2029 (Default) Add Credit Card ─────────────── Cash Chec…" at bounding box center [152, 165] width 99 height 11
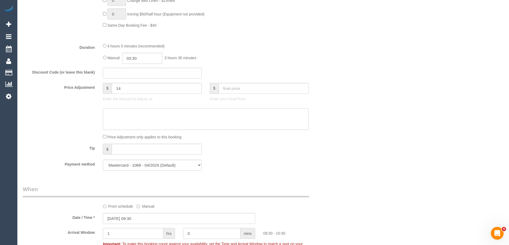
click at [142, 125] on textarea at bounding box center [206, 119] width 206 height 22
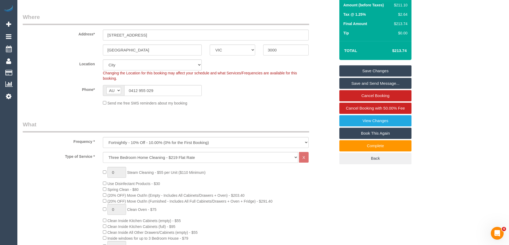
scroll to position [0, 0]
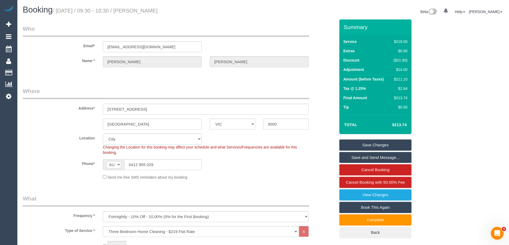
type textarea "$14 added for parking - ED"
click at [155, 165] on input "0412 955 029" at bounding box center [162, 164] width 77 height 11
click at [349, 141] on link "Save Changes" at bounding box center [375, 145] width 72 height 11
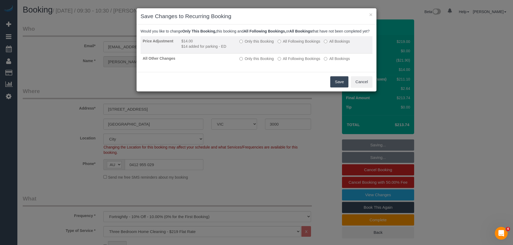
click at [250, 44] on label "Only this Booking" at bounding box center [256, 41] width 34 height 5
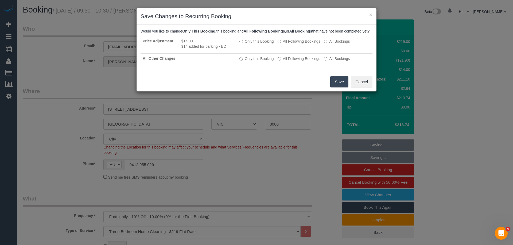
click at [336, 86] on button "Save" at bounding box center [339, 81] width 18 height 11
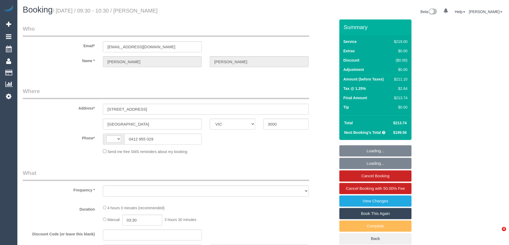
select select "VIC"
select select "string:AU"
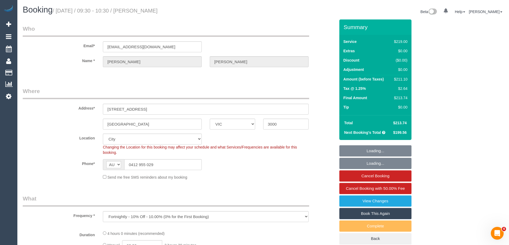
select select "object:799"
select select "string:stripe-pm_1RYPAv2GScqysDRVqVOPmVyx"
select select "number:32"
select select "number:34"
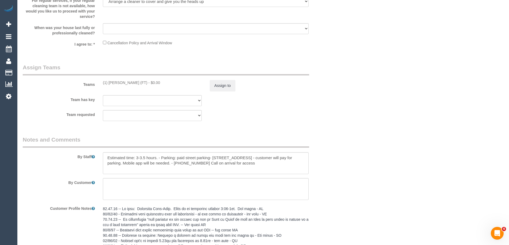
scroll to position [813, 0]
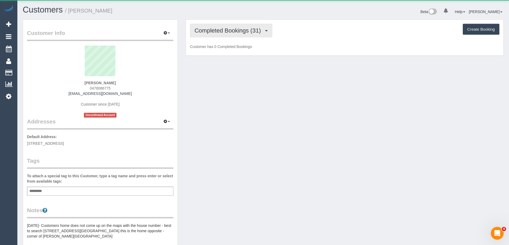
click at [244, 30] on span "Completed Bookings (31)" at bounding box center [228, 30] width 69 height 7
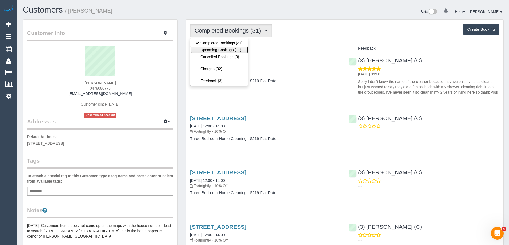
click at [237, 49] on link "Upcoming Bookings (11)" at bounding box center [219, 49] width 58 height 7
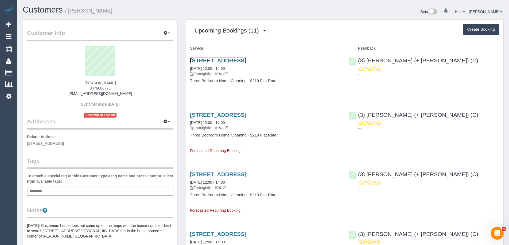
click at [234, 60] on link "18 Daleglen St, Reservoir, VIC 3073" at bounding box center [218, 60] width 56 height 6
click at [225, 62] on link "18 Daleglen St, Reservoir, VIC 3073" at bounding box center [218, 60] width 56 height 6
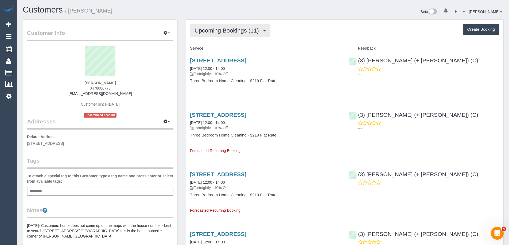
click at [227, 27] on button "Upcoming Bookings (11)" at bounding box center [230, 31] width 80 height 14
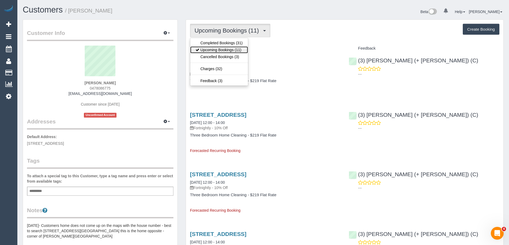
click at [222, 49] on link "Upcoming Bookings (11)" at bounding box center [219, 49] width 58 height 7
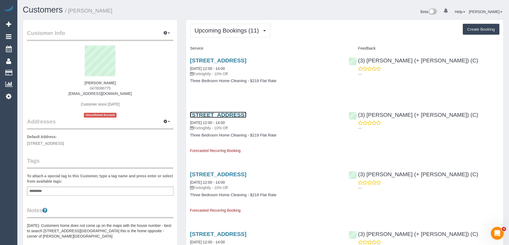
click at [230, 117] on link "18 Daleglen St, Reservoir, VIC 3073" at bounding box center [218, 115] width 56 height 6
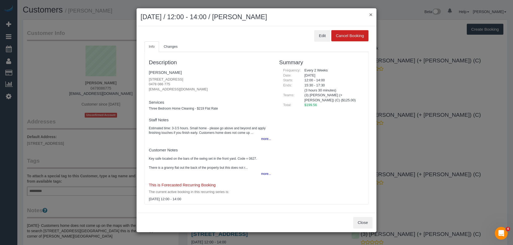
click at [369, 15] on button "×" at bounding box center [370, 15] width 3 height 6
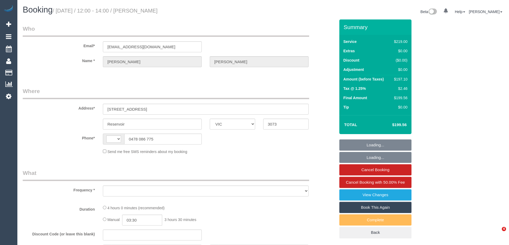
select select "VIC"
select select "string:AU"
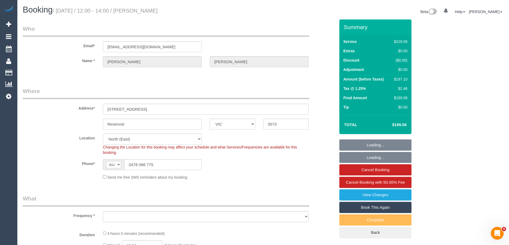
select select "number:28"
select select "number:14"
select select "number:19"
select select "number:22"
select select "number:34"
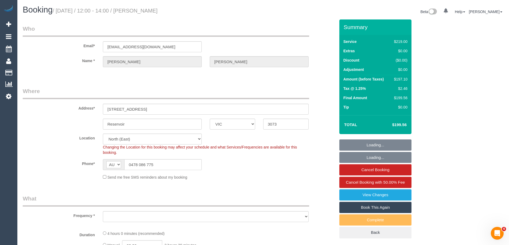
select select "number:26"
select select "object:1434"
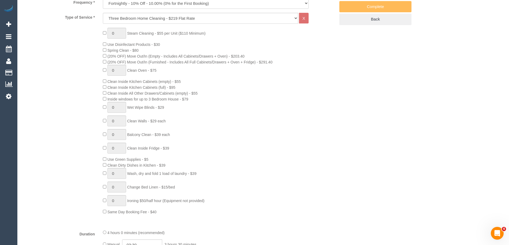
select select "string:stripe-pm_1PYGAB2GScqysDRV6f1FMYru"
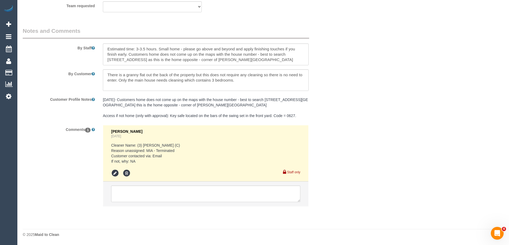
scroll to position [858, 0]
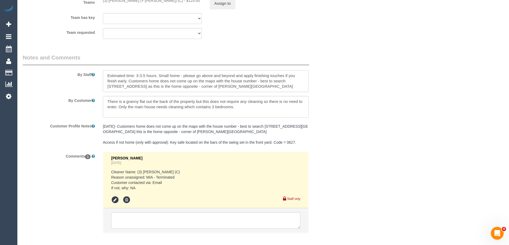
click at [264, 87] on textarea at bounding box center [206, 81] width 206 height 22
copy pre "Key safe located on the bars of the swing set in the front yard. Code = 0627."
drag, startPoint x: 171, startPoint y: 142, endPoint x: 296, endPoint y: 143, distance: 125.3
click at [296, 143] on pre "[DATE]- Customers home does not come up on the maps with the house number - bes…" at bounding box center [206, 134] width 206 height 21
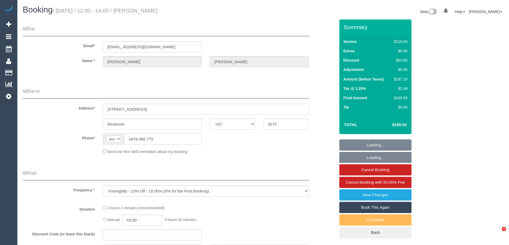
select select "VIC"
select select "string:stripe-pm_1PYGAB2GScqysDRV6f1FMYru"
select select "number:28"
select select "number:14"
select select "number:19"
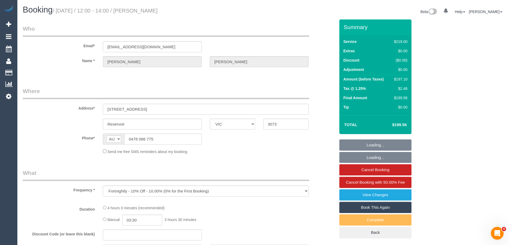
select select "number:22"
select select "number:34"
select select "number:26"
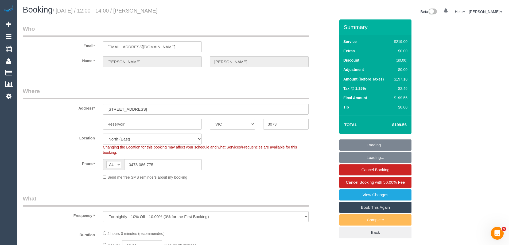
select select "object:706"
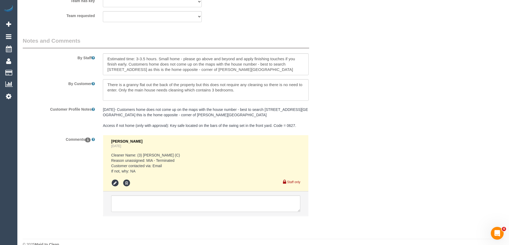
scroll to position [884, 0]
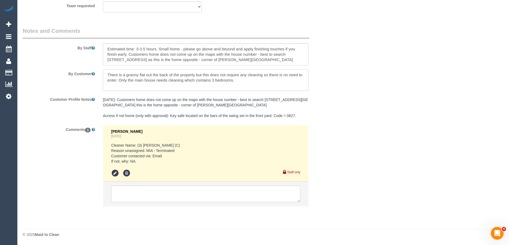
click at [106, 74] on textarea at bounding box center [206, 80] width 206 height 22
paste textarea "Key safe located on the bars of the swing set in the front yard. Code = 0627."
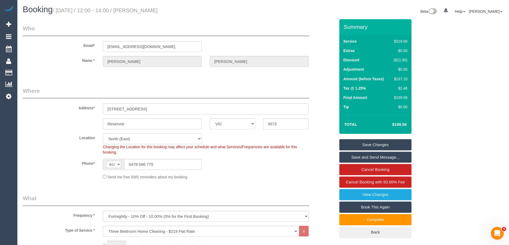
scroll to position [0, 0]
type textarea "Key safe located on the bars of the swing set in the front yard. Code = 0627. T…"
click at [384, 143] on link "Save Changes" at bounding box center [375, 145] width 72 height 11
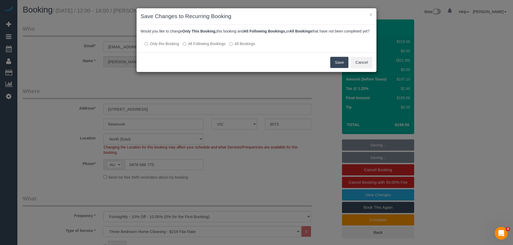
click at [190, 46] on label "All Following Bookings" at bounding box center [204, 43] width 43 height 5
click at [349, 66] on div "Save Cancel" at bounding box center [256, 62] width 240 height 19
click at [348, 66] on div "Save Cancel" at bounding box center [256, 62] width 240 height 19
click at [340, 66] on button "Save" at bounding box center [339, 62] width 18 height 11
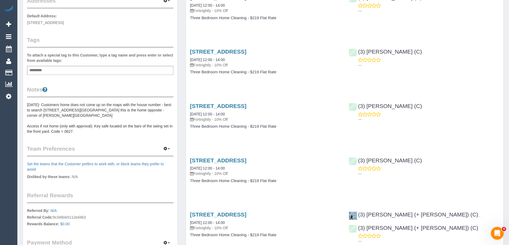
scroll to position [134, 0]
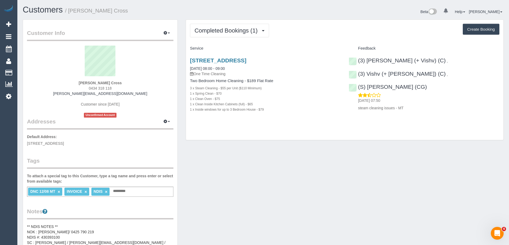
click at [232, 20] on div "Completed Bookings (1) Completed Bookings (1) Upcoming Bookings (0) Cancelled B…" at bounding box center [344, 80] width 317 height 121
click at [232, 25] on button "Completed Bookings (1)" at bounding box center [229, 31] width 79 height 14
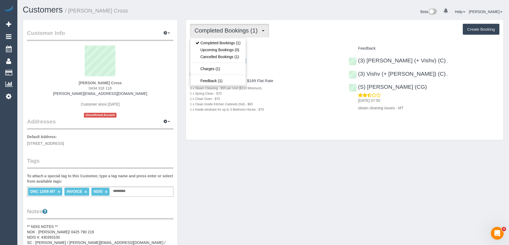
click at [321, 26] on div "Completed Bookings (1) Completed Bookings (1) Upcoming Bookings (0) Cancelled B…" at bounding box center [344, 31] width 309 height 14
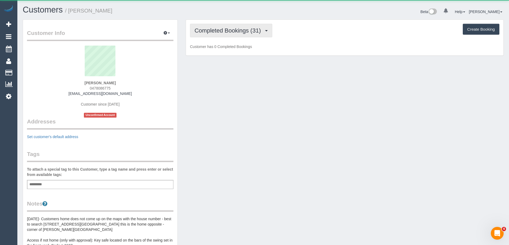
click at [206, 34] on button "Completed Bookings (31)" at bounding box center [231, 31] width 82 height 14
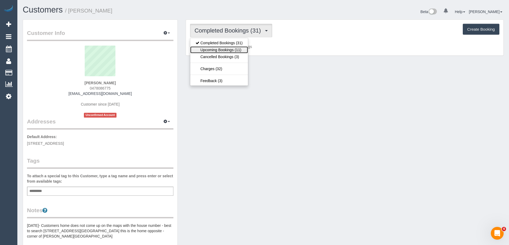
click at [210, 51] on link "Upcoming Bookings (11)" at bounding box center [219, 49] width 58 height 7
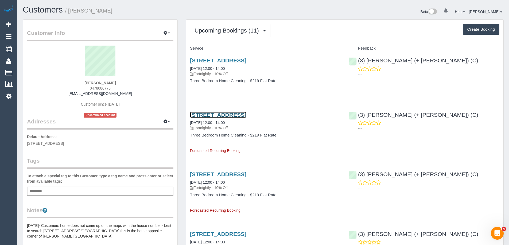
click at [246, 116] on link "18 Daleglen St, Reservoir, VIC 3073" at bounding box center [218, 115] width 56 height 6
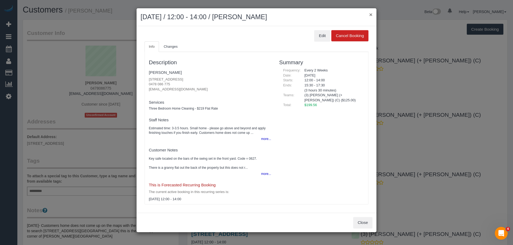
click at [369, 14] on div "× September 09, 2025 / 12:00 - 14:00 / Julia Keating" at bounding box center [256, 17] width 240 height 18
click at [370, 13] on button "×" at bounding box center [370, 15] width 3 height 6
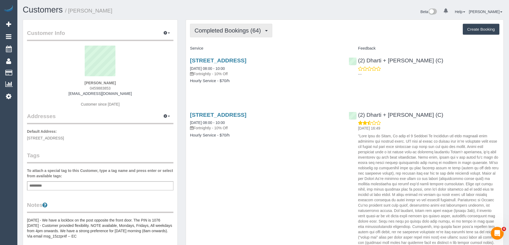
click at [225, 34] on span "Completed Bookings (64)" at bounding box center [228, 30] width 69 height 7
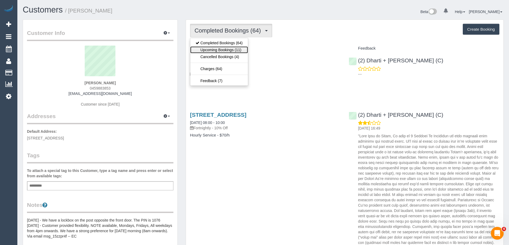
click at [224, 47] on link "Upcoming Bookings (11)" at bounding box center [219, 49] width 58 height 7
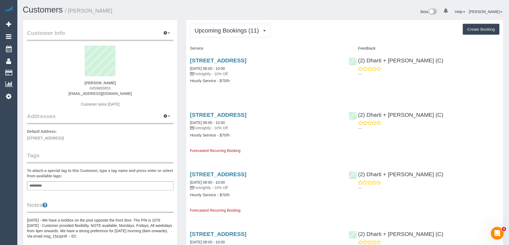
click at [334, 34] on div "Upcoming Bookings (11) Completed Bookings (64) Upcoming Bookings (11) Cancelled…" at bounding box center [344, 31] width 309 height 14
click at [233, 27] on button "Upcoming Bookings (11)" at bounding box center [230, 31] width 80 height 14
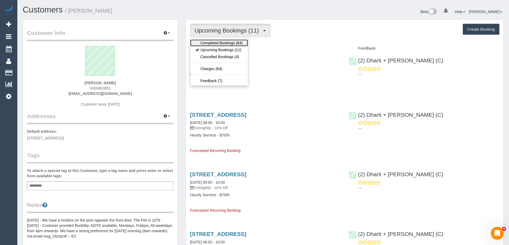
click at [229, 40] on link "Completed Bookings (64)" at bounding box center [219, 43] width 58 height 7
